Goal: Information Seeking & Learning: Stay updated

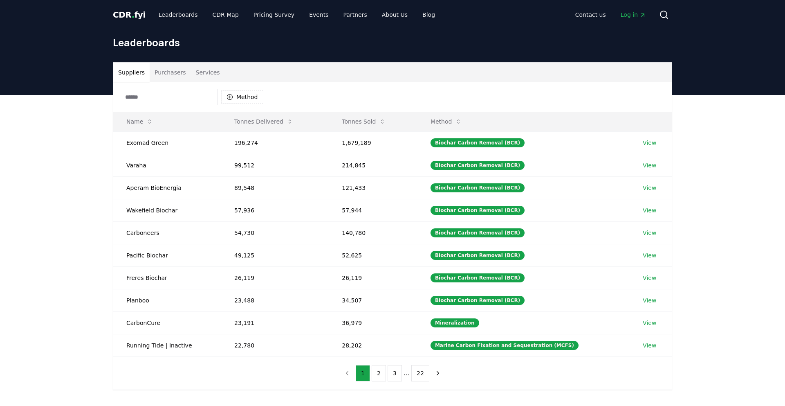
click at [136, 13] on span "CDR . fyi" at bounding box center [129, 15] width 33 height 10
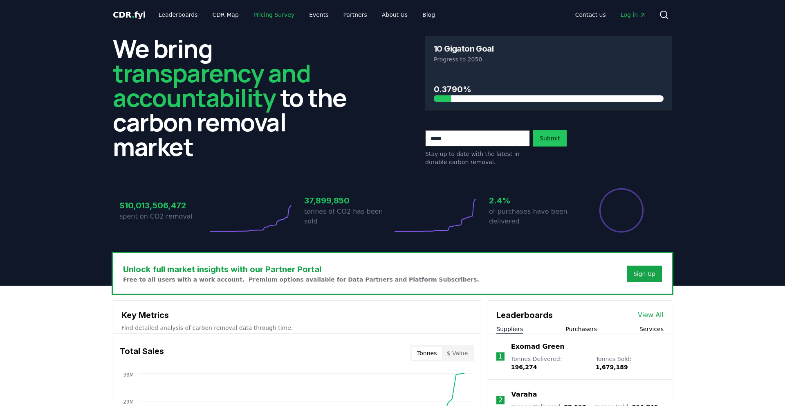
click at [280, 16] on link "Pricing Survey" at bounding box center [274, 14] width 54 height 15
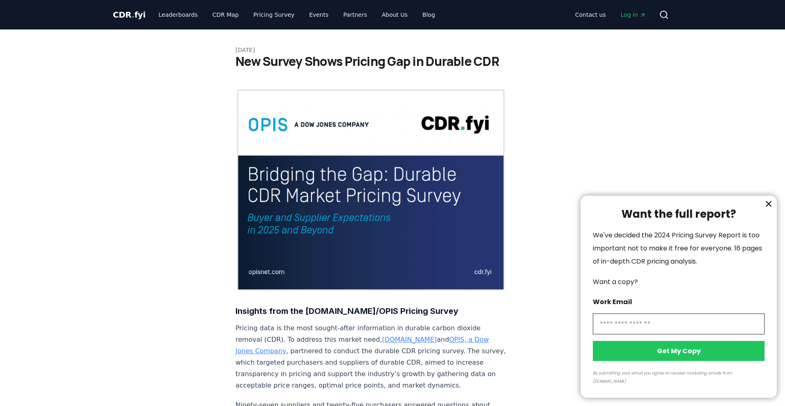
click at [132, 14] on div at bounding box center [392, 203] width 785 height 406
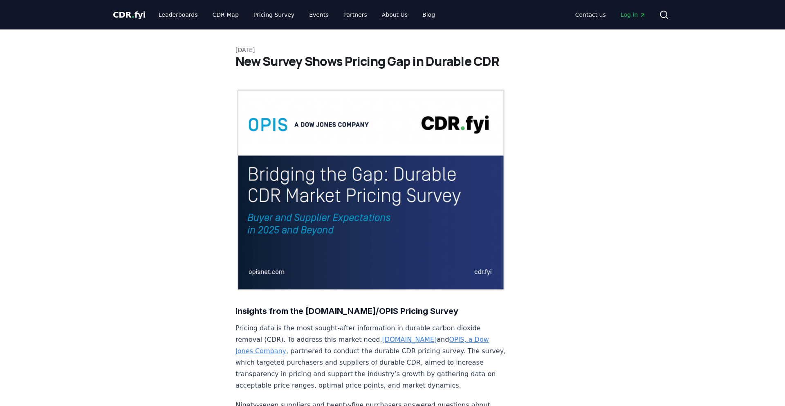
click at [127, 17] on span "CDR . fyi" at bounding box center [129, 15] width 33 height 10
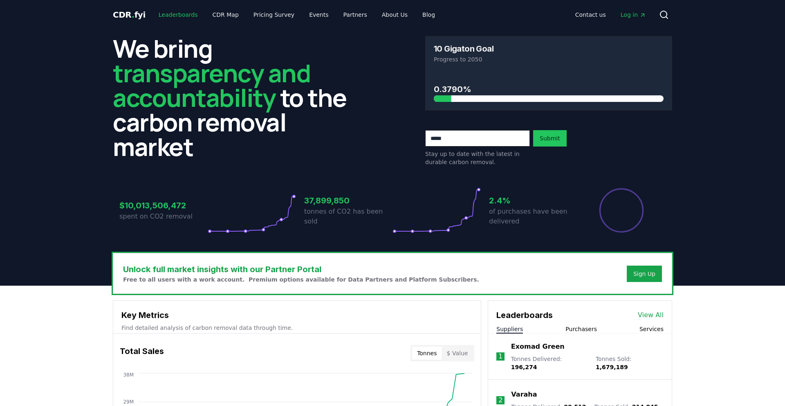
click at [168, 15] on link "Leaderboards" at bounding box center [178, 14] width 52 height 15
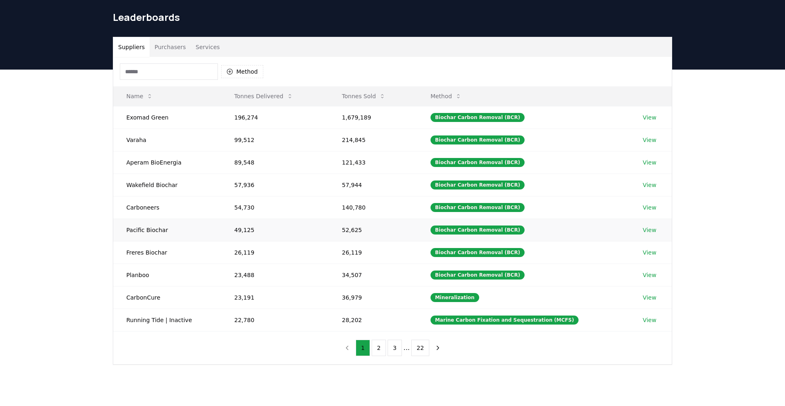
scroll to position [25, 0]
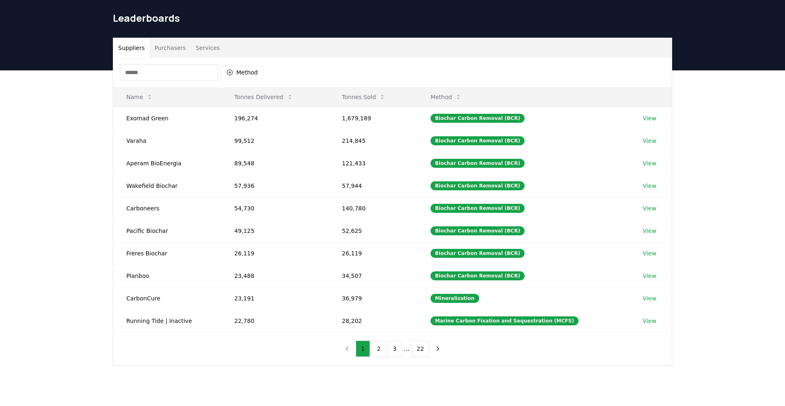
click at [171, 46] on button "Purchasers" at bounding box center [170, 48] width 41 height 20
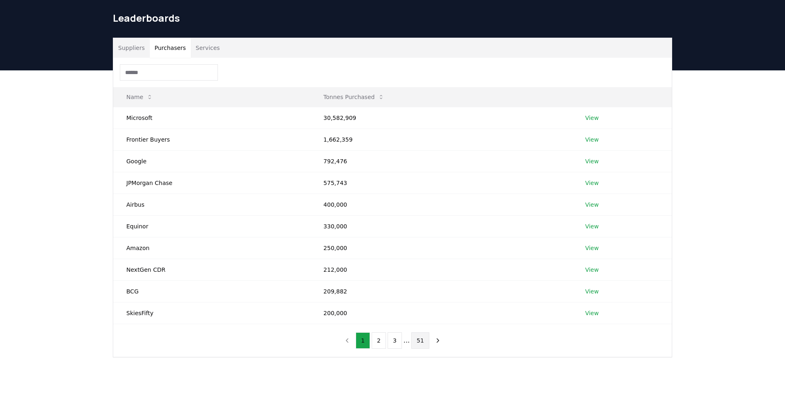
click at [425, 344] on button "51" at bounding box center [420, 340] width 18 height 16
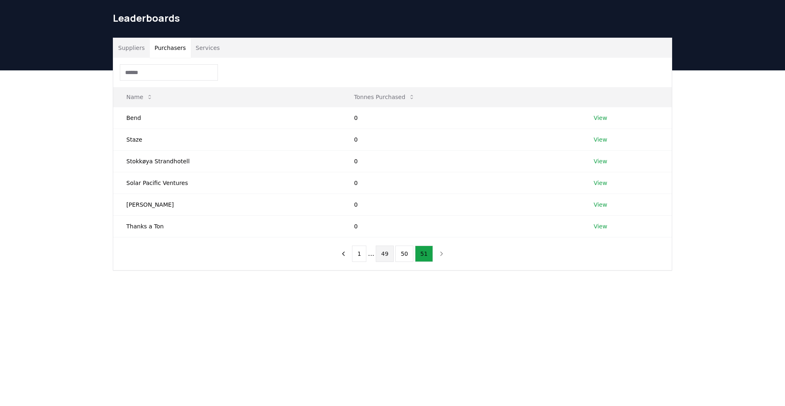
click at [384, 252] on button "49" at bounding box center [385, 253] width 18 height 16
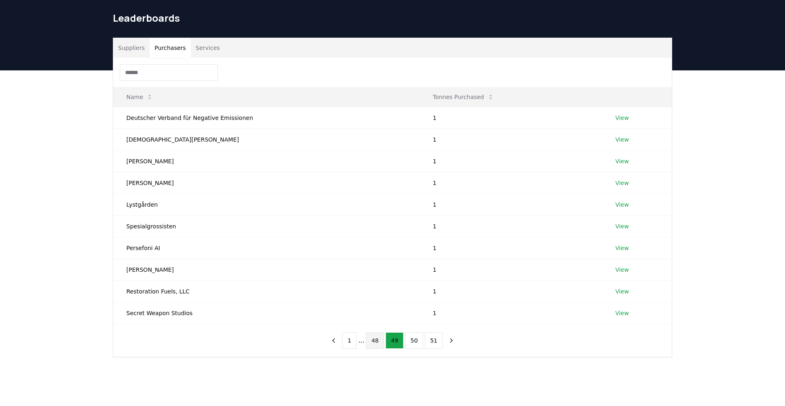
click at [376, 340] on button "48" at bounding box center [375, 340] width 18 height 16
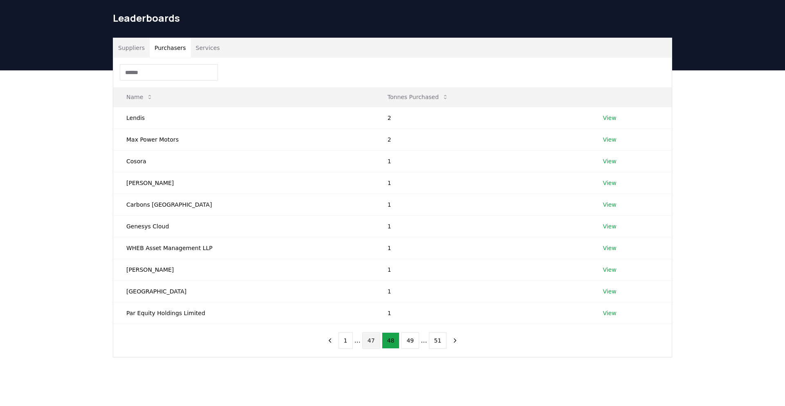
click at [368, 342] on button "47" at bounding box center [371, 340] width 18 height 16
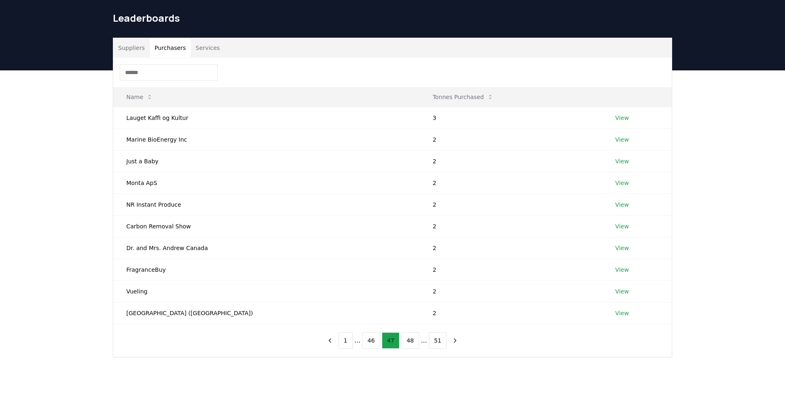
click at [368, 342] on button "46" at bounding box center [371, 340] width 18 height 16
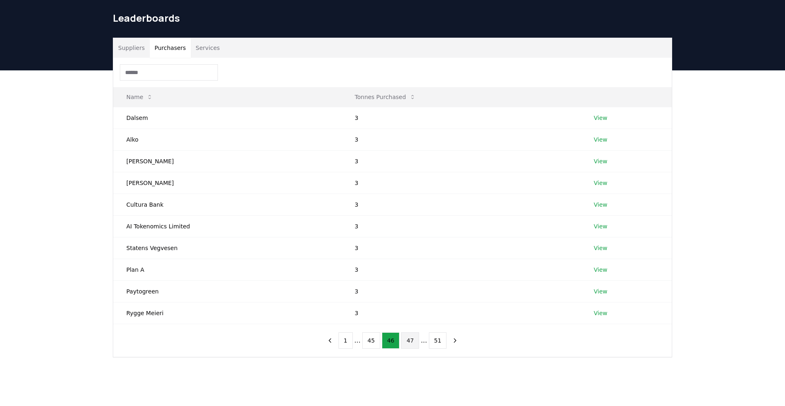
click at [368, 342] on button "45" at bounding box center [371, 340] width 18 height 16
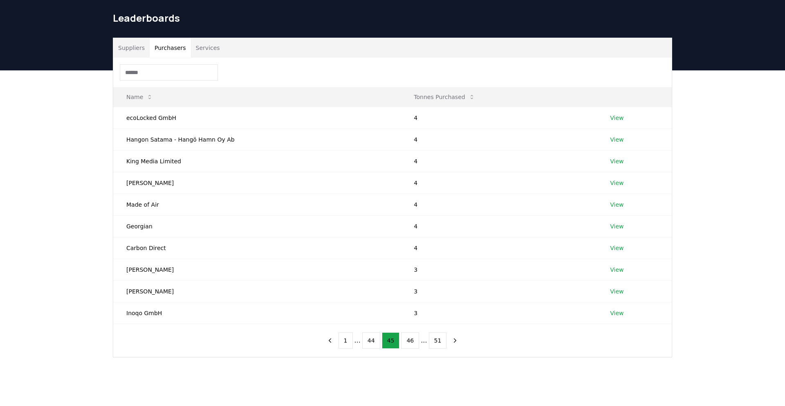
click at [368, 342] on button "44" at bounding box center [371, 340] width 18 height 16
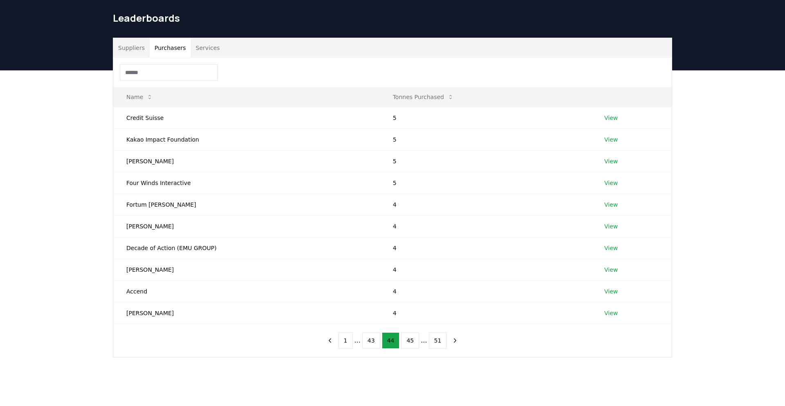
click at [368, 342] on button "43" at bounding box center [371, 340] width 18 height 16
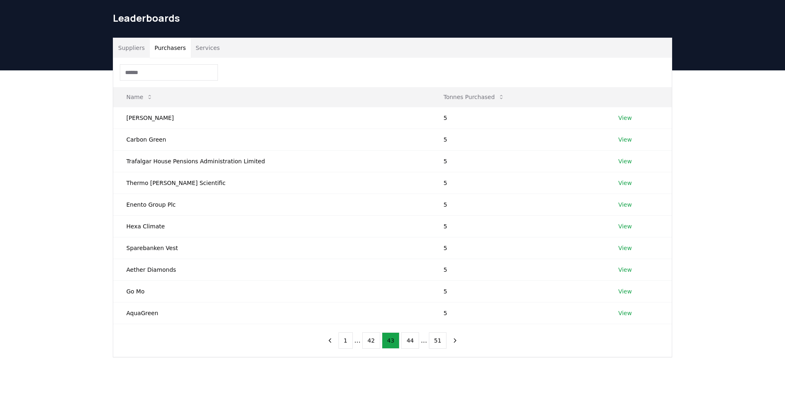
click at [368, 342] on button "42" at bounding box center [371, 340] width 18 height 16
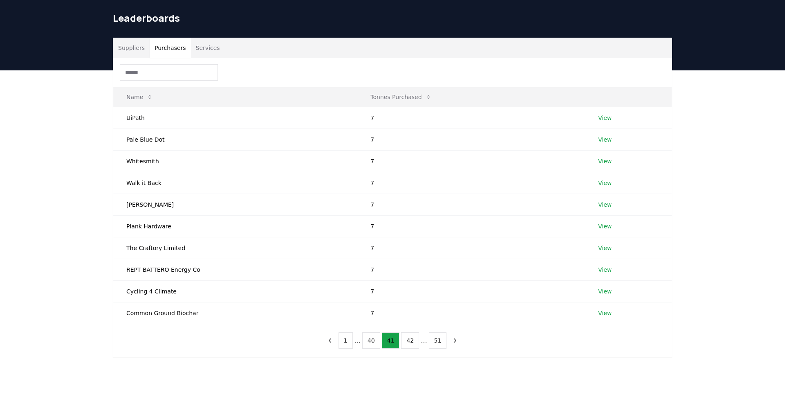
click at [368, 342] on button "40" at bounding box center [371, 340] width 18 height 16
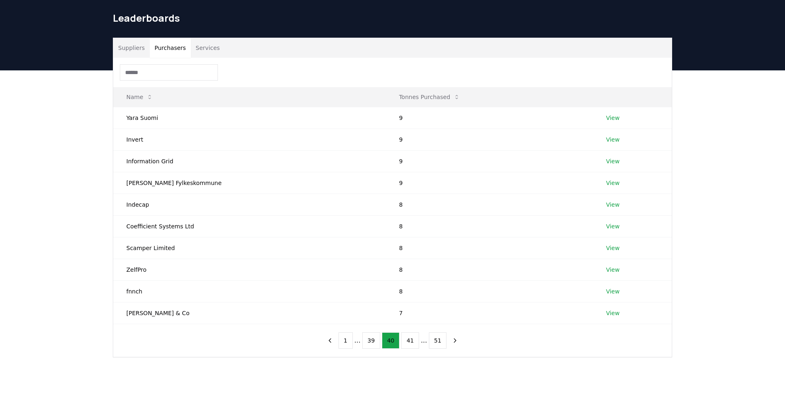
click at [368, 342] on button "39" at bounding box center [371, 340] width 18 height 16
click at [368, 342] on button "37" at bounding box center [371, 340] width 18 height 16
click at [368, 342] on button "36" at bounding box center [371, 340] width 18 height 16
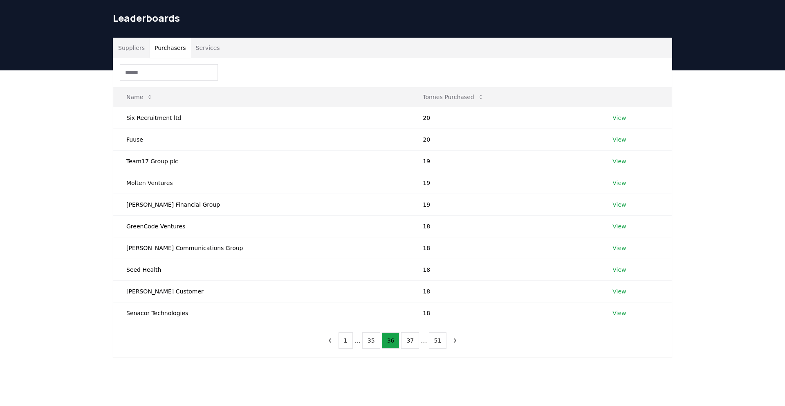
click at [368, 342] on button "35" at bounding box center [371, 340] width 18 height 16
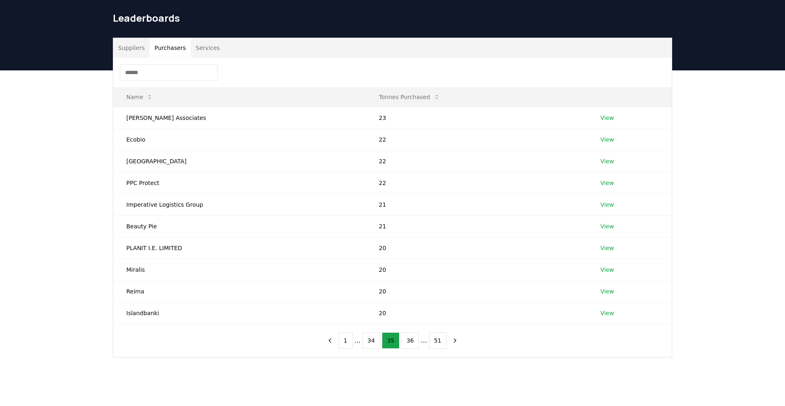
click at [368, 342] on button "34" at bounding box center [371, 340] width 18 height 16
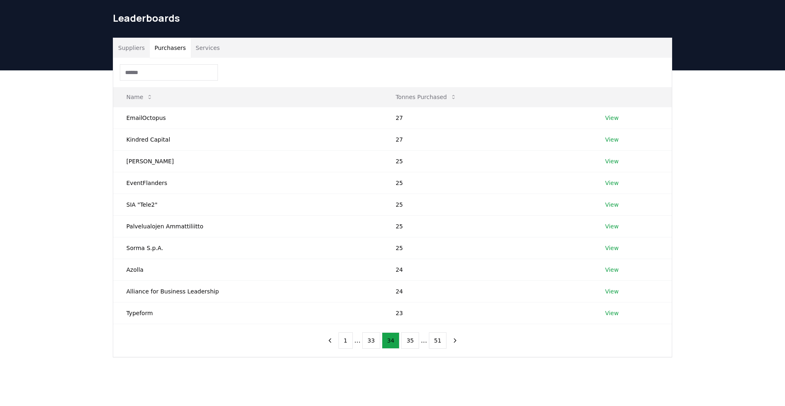
click at [368, 342] on button "33" at bounding box center [371, 340] width 18 height 16
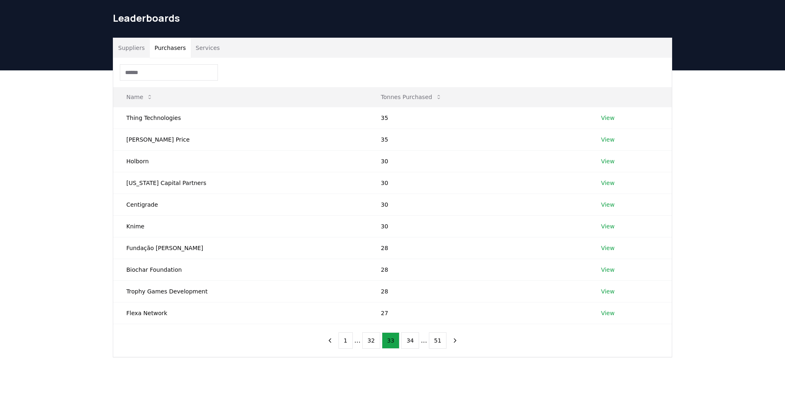
click at [368, 342] on button "32" at bounding box center [371, 340] width 18 height 16
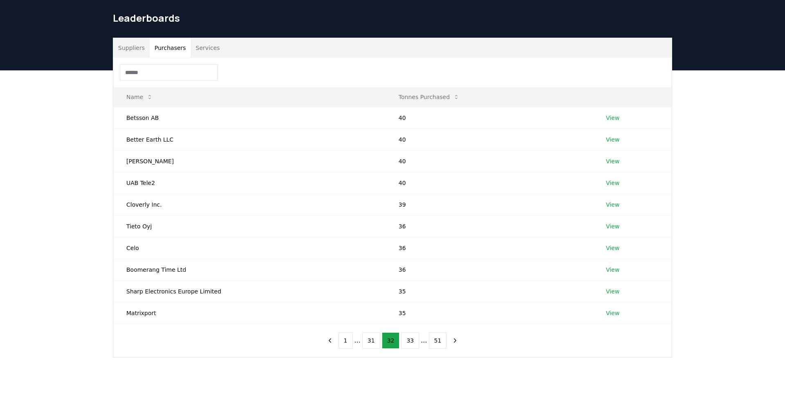
click at [368, 342] on button "31" at bounding box center [371, 340] width 18 height 16
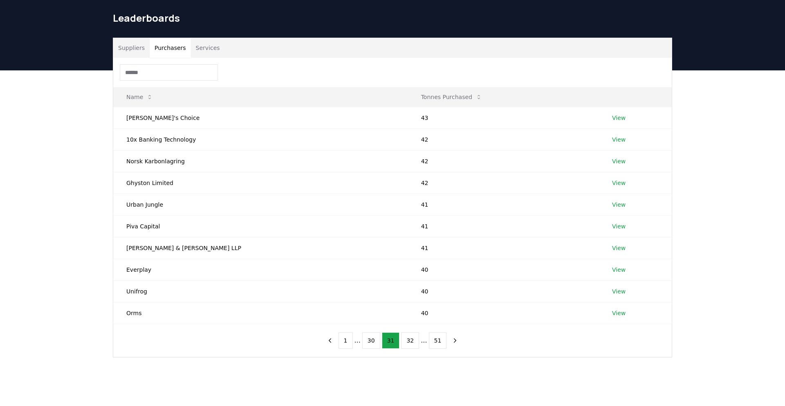
click at [368, 342] on button "30" at bounding box center [371, 340] width 18 height 16
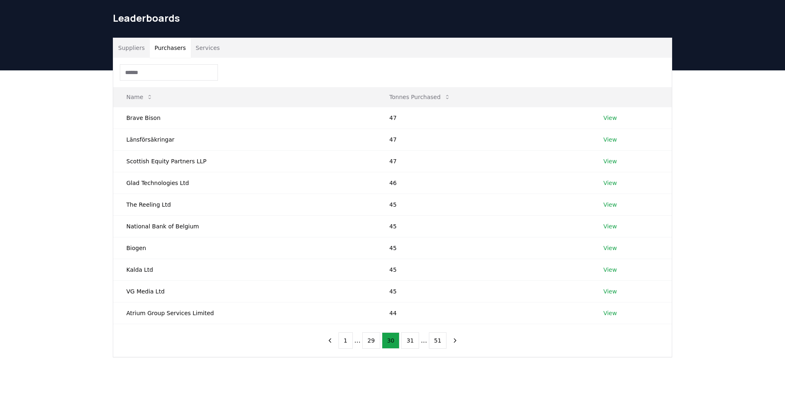
click at [368, 342] on button "29" at bounding box center [371, 340] width 18 height 16
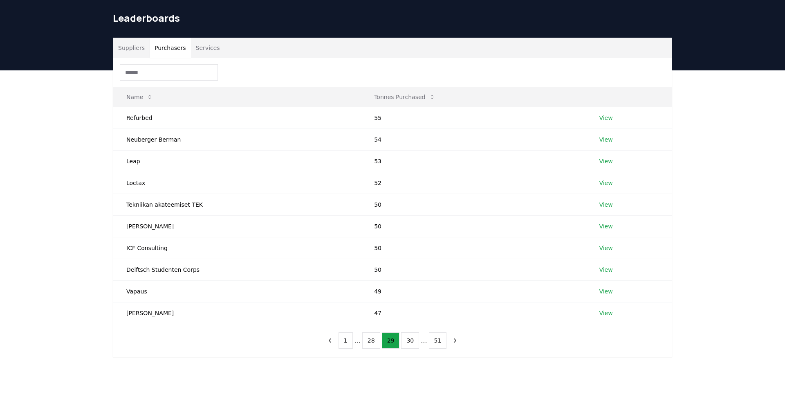
click at [368, 342] on button "28" at bounding box center [371, 340] width 18 height 16
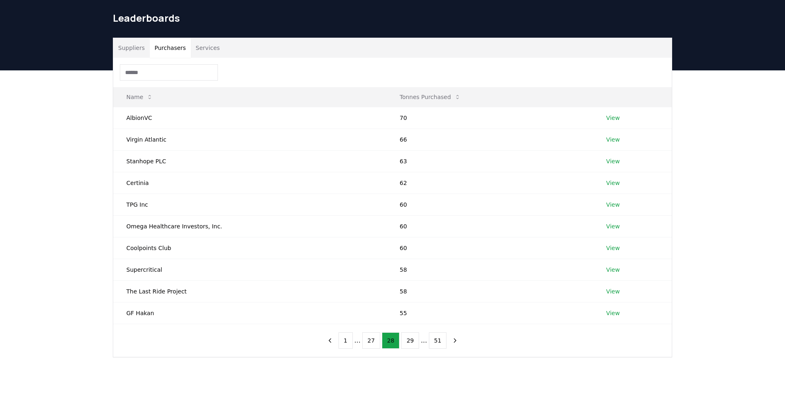
click at [368, 342] on button "27" at bounding box center [371, 340] width 18 height 16
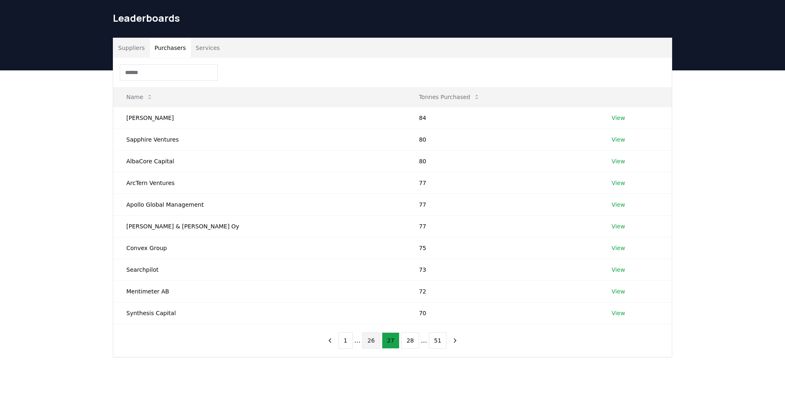
click at [377, 342] on button "26" at bounding box center [371, 340] width 18 height 16
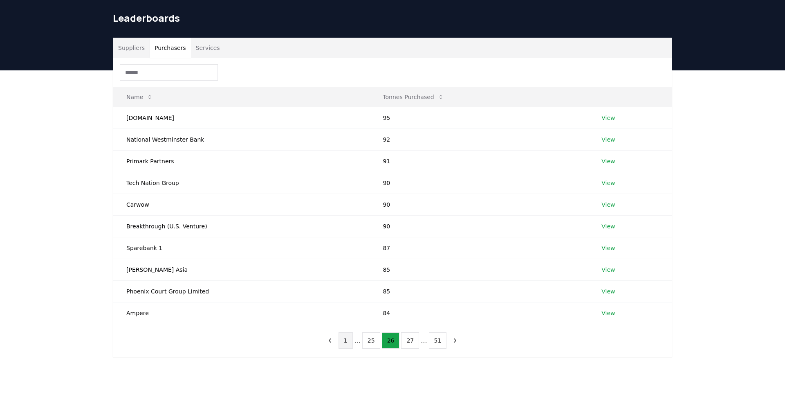
click at [344, 340] on button "1" at bounding box center [346, 340] width 14 height 16
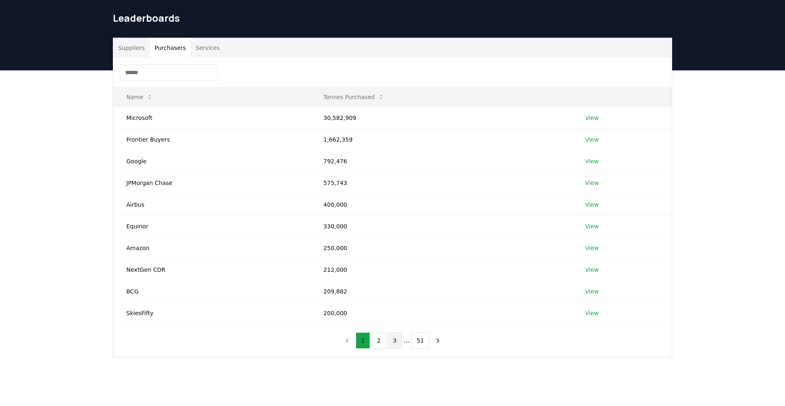
click at [397, 336] on button "3" at bounding box center [395, 340] width 14 height 16
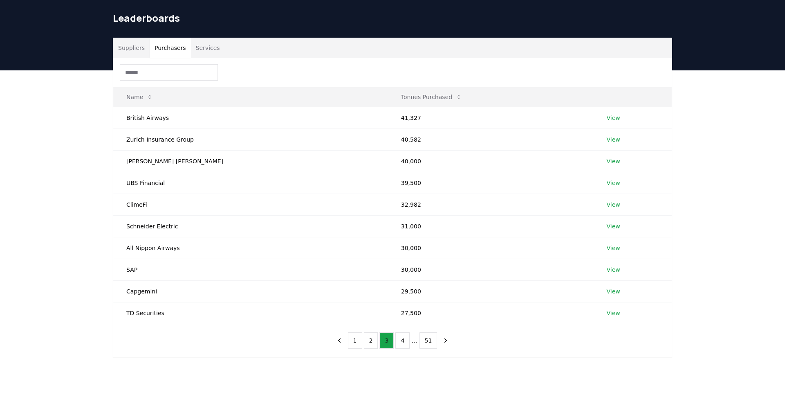
click at [397, 336] on button "4" at bounding box center [402, 340] width 14 height 16
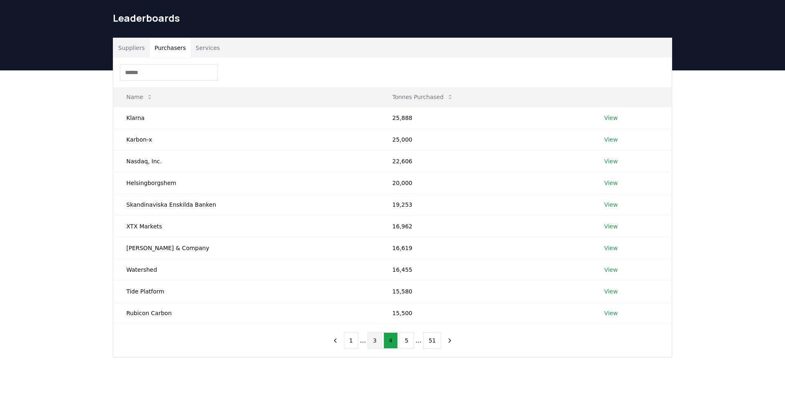
click at [397, 336] on button "4" at bounding box center [391, 340] width 14 height 16
click at [405, 339] on button "5" at bounding box center [407, 340] width 14 height 16
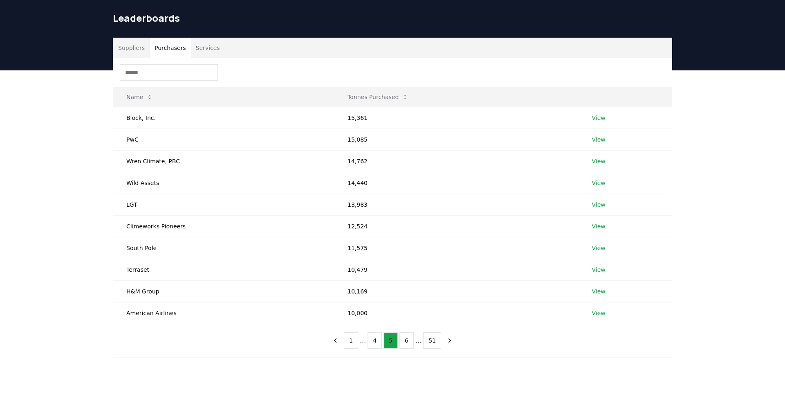
click at [405, 339] on button "6" at bounding box center [407, 340] width 14 height 16
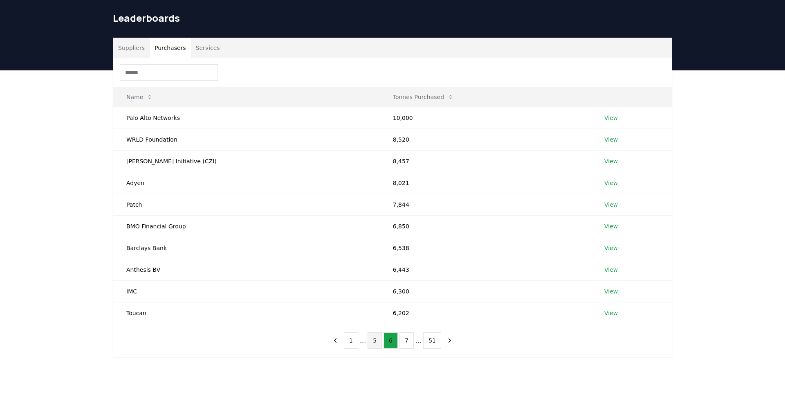
click at [405, 339] on button "7" at bounding box center [407, 340] width 14 height 16
click at [405, 339] on button "8" at bounding box center [407, 340] width 14 height 16
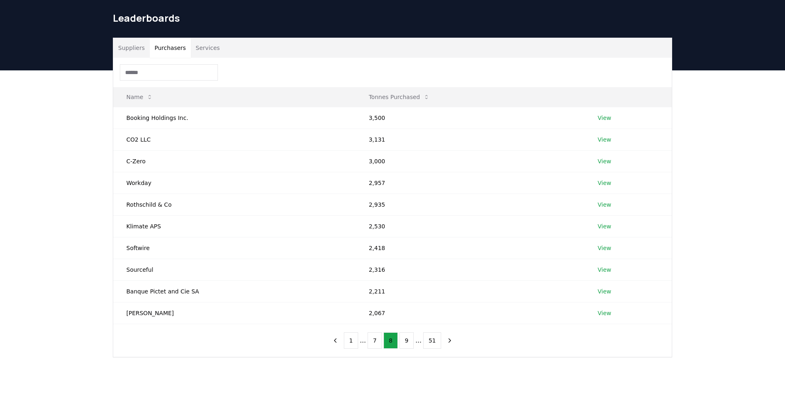
click at [405, 339] on button "9" at bounding box center [407, 340] width 14 height 16
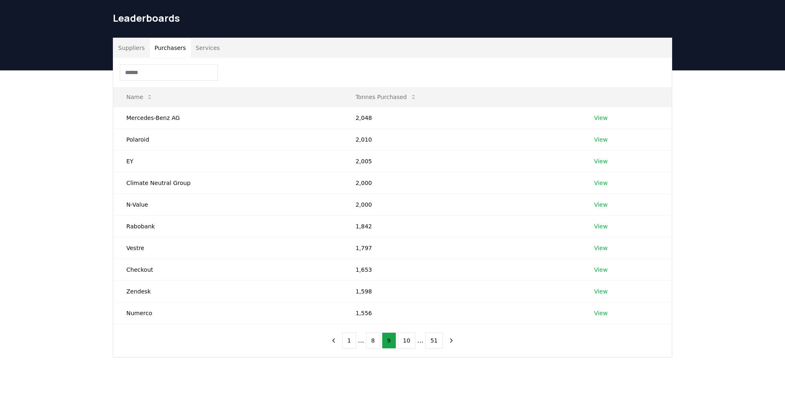
click at [405, 339] on button "10" at bounding box center [407, 340] width 18 height 16
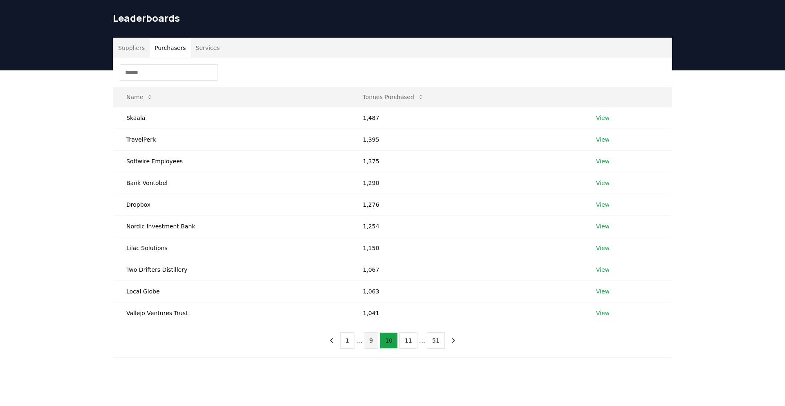
click at [376, 342] on button "9" at bounding box center [371, 340] width 14 height 16
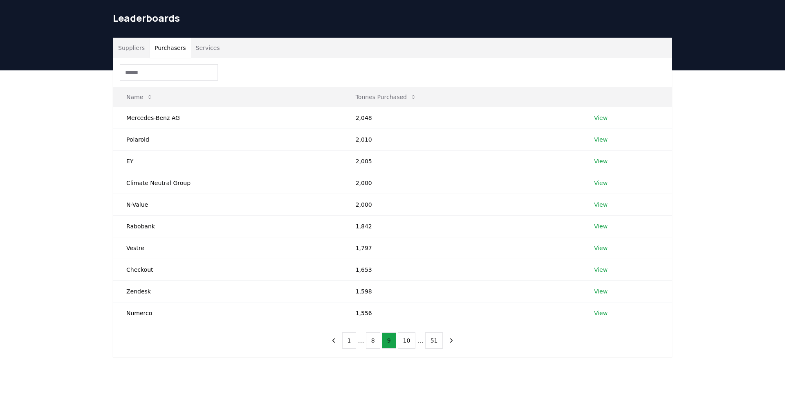
click at [376, 342] on button "8" at bounding box center [373, 340] width 14 height 16
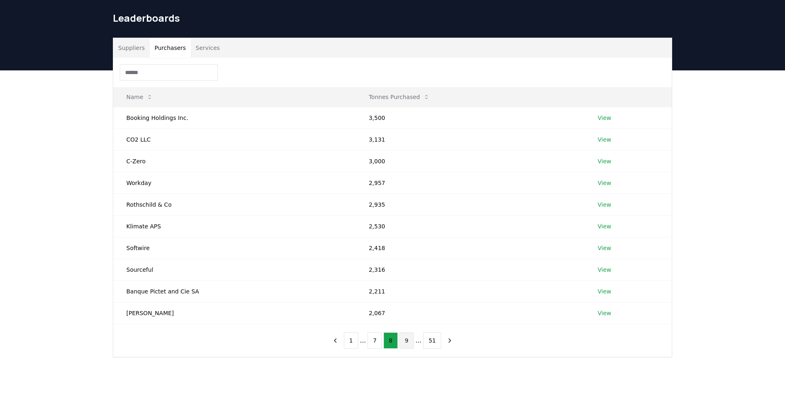
click at [376, 342] on button "7" at bounding box center [375, 340] width 14 height 16
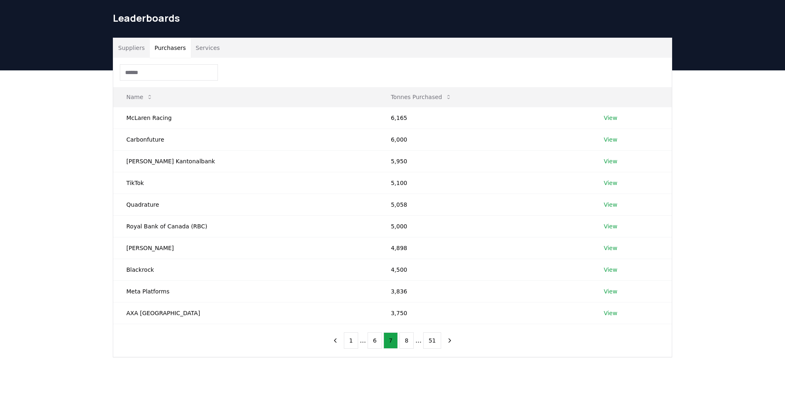
click at [376, 342] on button "6" at bounding box center [375, 340] width 14 height 16
click at [376, 343] on button "5" at bounding box center [375, 340] width 14 height 16
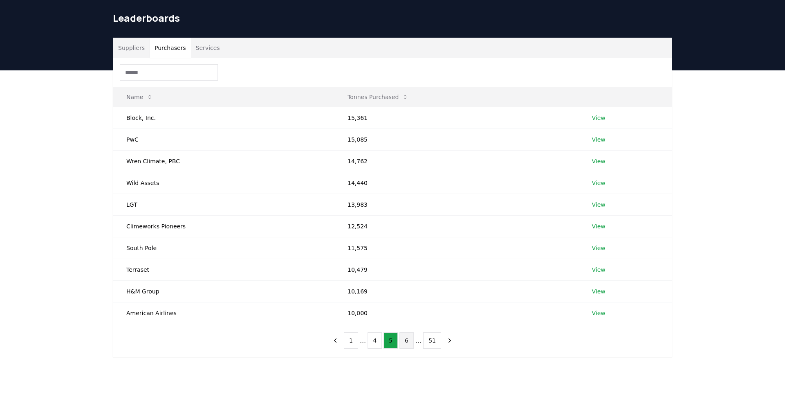
click at [404, 344] on button "6" at bounding box center [407, 340] width 14 height 16
